Goal: Task Accomplishment & Management: Manage account settings

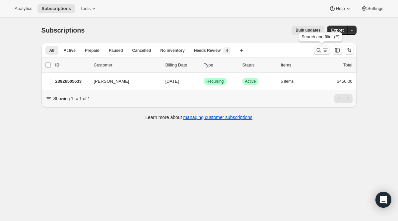
click at [323, 48] on icon "Search and filter results" at bounding box center [325, 50] width 7 height 7
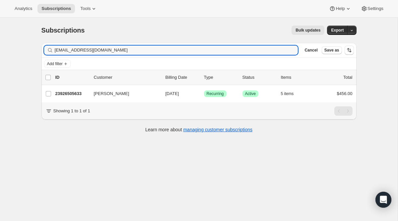
drag, startPoint x: 119, startPoint y: 51, endPoint x: -8, endPoint y: 32, distance: 128.9
click at [0, 32] on html "Analytics Subscriptions Tools Help Settings Skip to content Subscriptions. This…" at bounding box center [199, 110] width 398 height 221
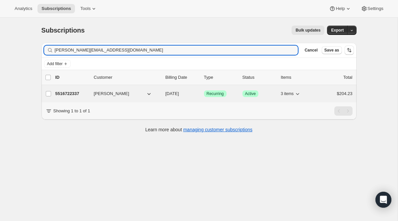
type input "[PERSON_NAME][EMAIL_ADDRESS][DOMAIN_NAME]"
click at [213, 94] on span "Recurring" at bounding box center [215, 93] width 17 height 5
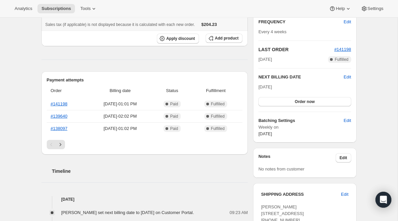
scroll to position [139, 0]
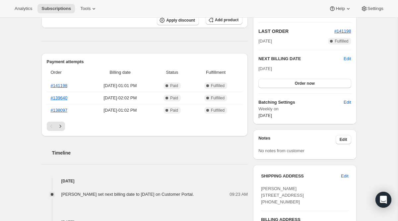
click at [345, 62] on div "NEXT BILLING DATE Edit [DATE] Order now" at bounding box center [305, 71] width 93 height 33
click at [346, 60] on span "Edit" at bounding box center [347, 58] width 7 height 7
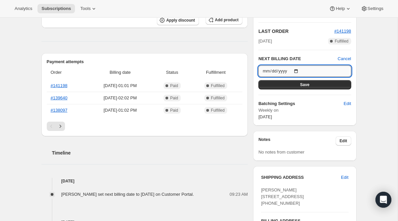
click at [303, 71] on input "[DATE]" at bounding box center [305, 70] width 93 height 11
click at [299, 71] on input "[DATE]" at bounding box center [305, 70] width 93 height 11
click at [301, 72] on input "[DATE]" at bounding box center [305, 70] width 93 height 11
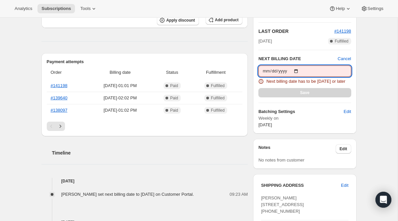
type input "[DATE]"
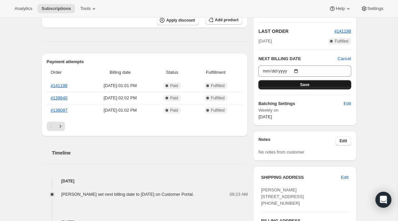
click at [308, 87] on button "Save" at bounding box center [305, 84] width 93 height 9
